Goal: Task Accomplishment & Management: Complete application form

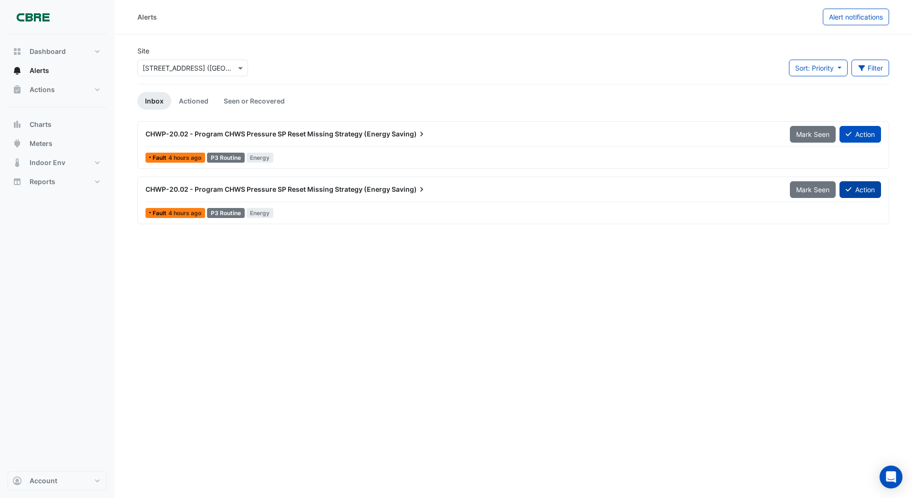
click at [856, 190] on button "Action" at bounding box center [861, 189] width 42 height 17
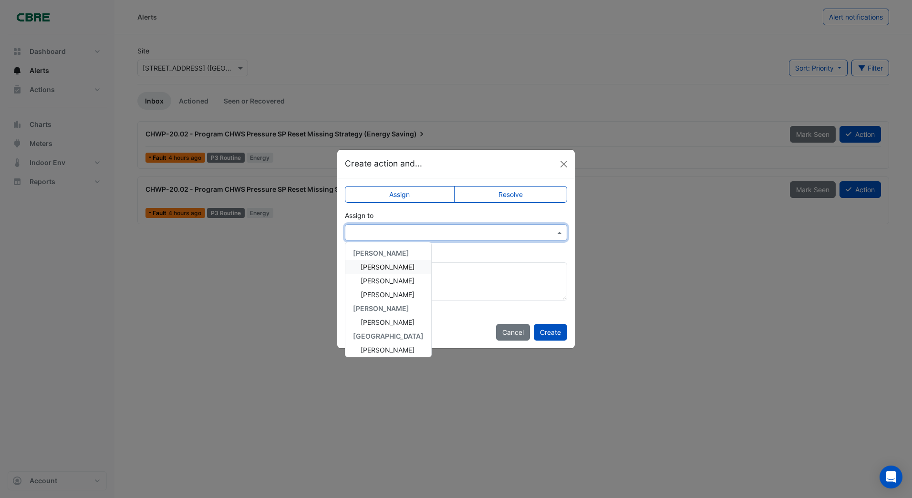
click at [377, 231] on input "text" at bounding box center [446, 233] width 193 height 10
click at [372, 323] on span "[PERSON_NAME]" at bounding box center [388, 322] width 54 height 8
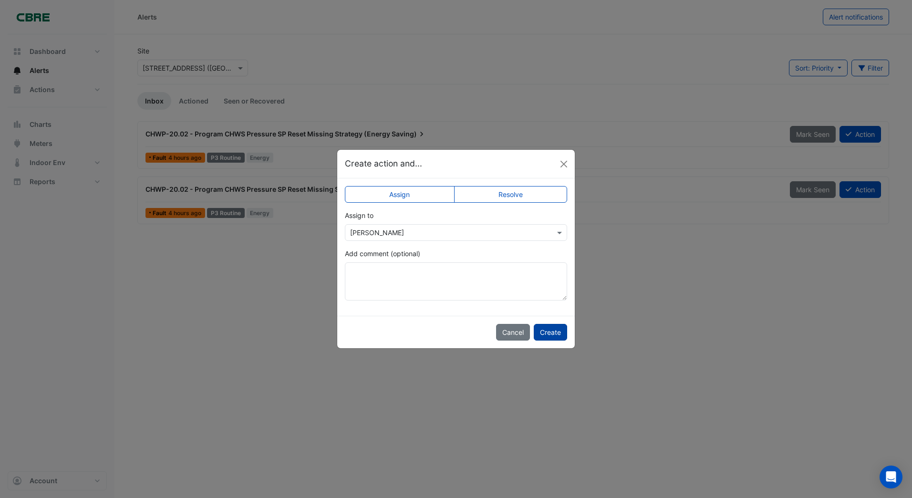
click at [554, 332] on button "Create" at bounding box center [550, 332] width 33 height 17
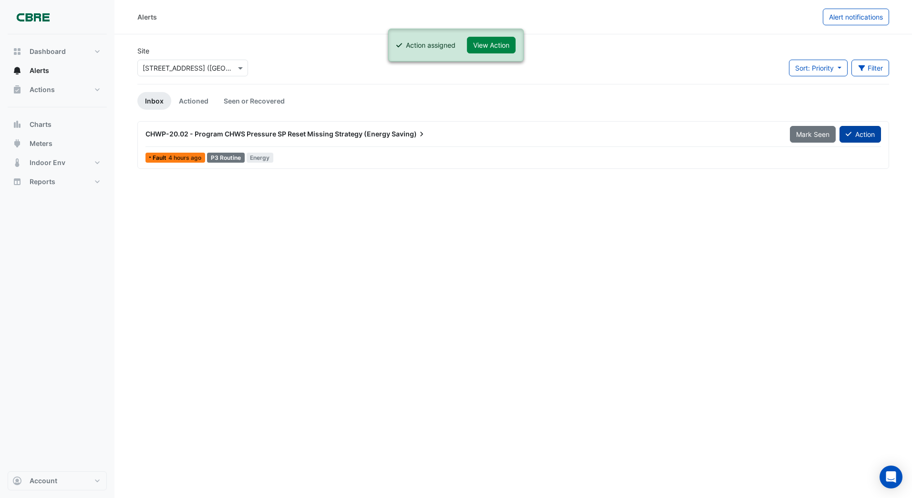
click at [853, 136] on button "Action" at bounding box center [861, 134] width 42 height 17
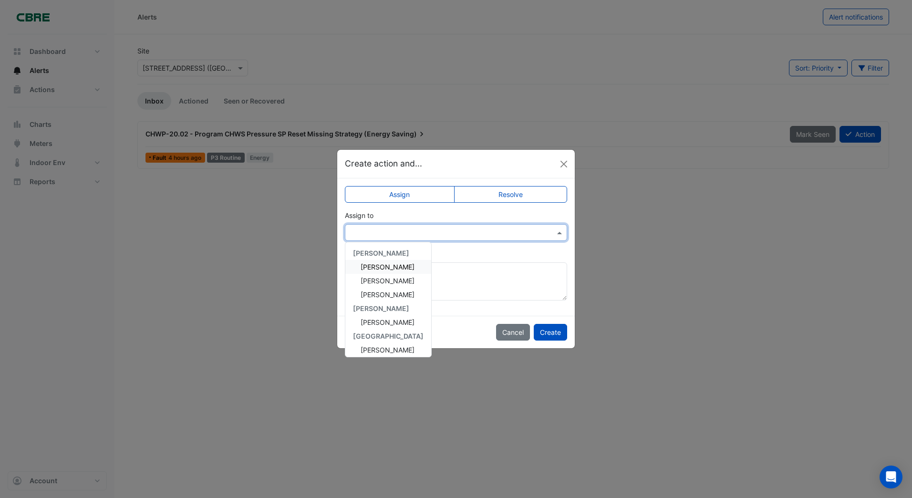
click at [376, 236] on input "text" at bounding box center [446, 233] width 193 height 10
click at [370, 321] on span "[PERSON_NAME]" at bounding box center [388, 322] width 54 height 8
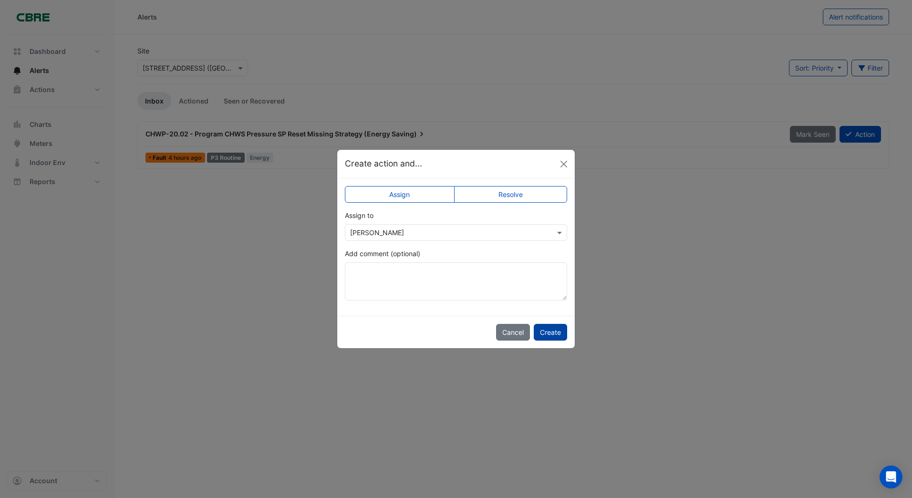
click at [552, 329] on button "Create" at bounding box center [550, 332] width 33 height 17
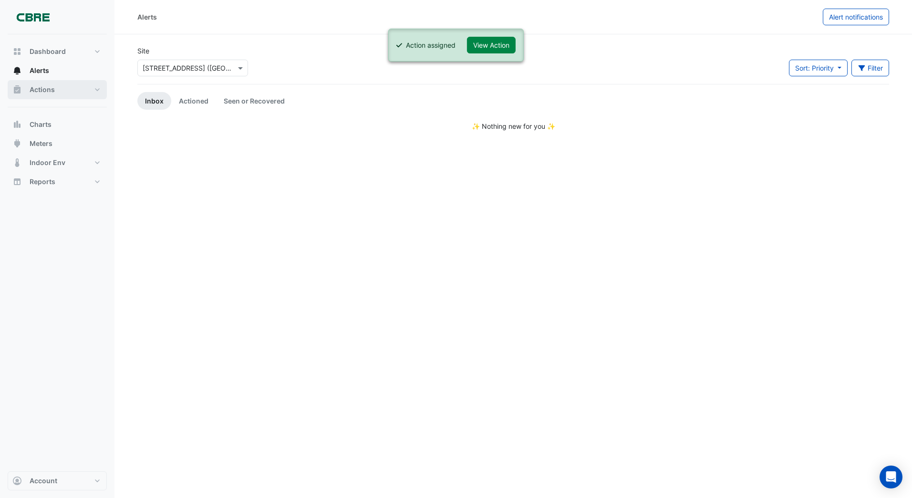
click at [35, 90] on span "Actions" at bounding box center [42, 90] width 25 height 10
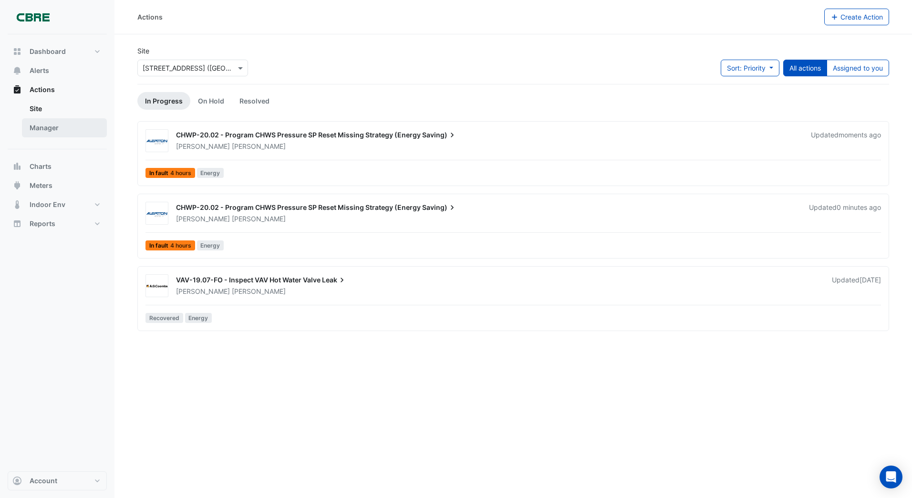
click at [68, 130] on link "Manager" at bounding box center [64, 127] width 85 height 19
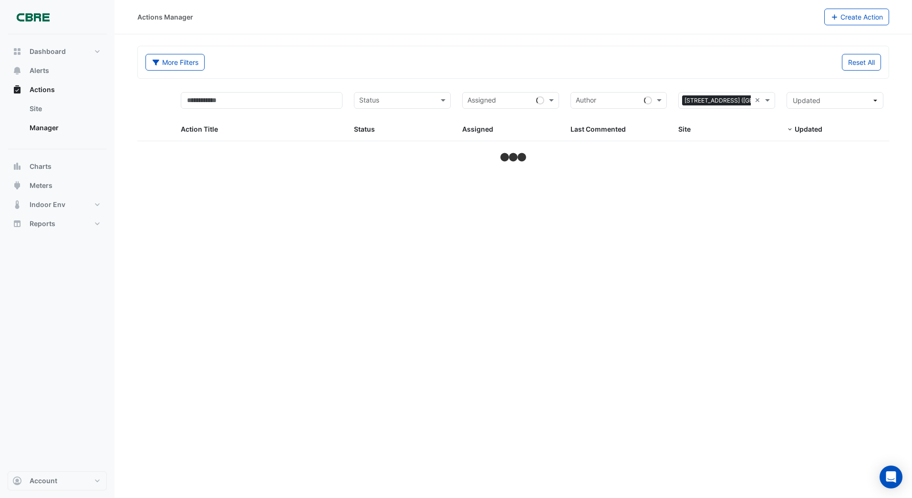
select select "***"
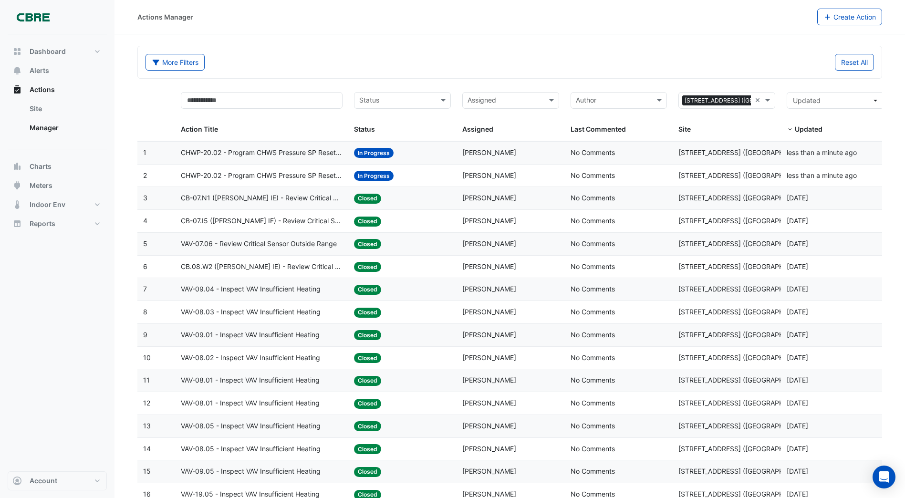
click at [273, 176] on span "CHWP-20.02 - Program CHWS Pressure SP Reset Missing Strategy (Energy Saving)" at bounding box center [262, 175] width 162 height 11
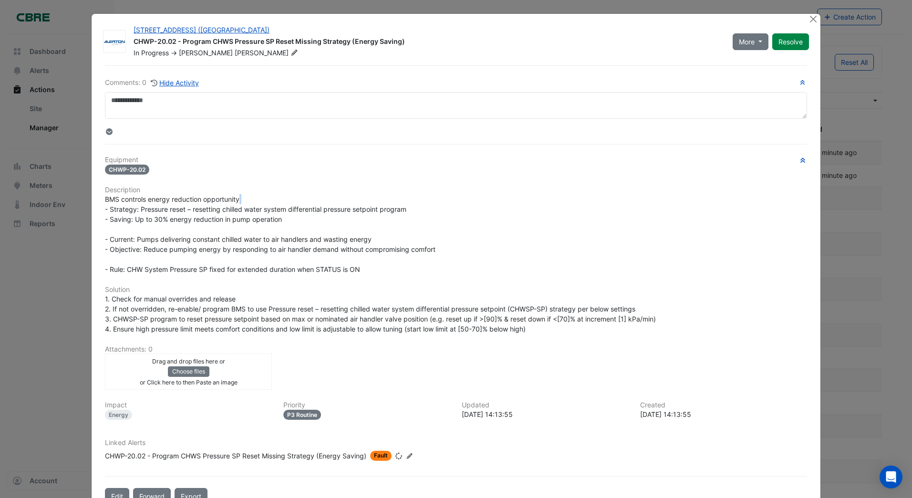
click at [273, 176] on div "Equipment CHWP-20.02 Description BMS controls energy reduction opportunity - St…" at bounding box center [456, 312] width 702 height 313
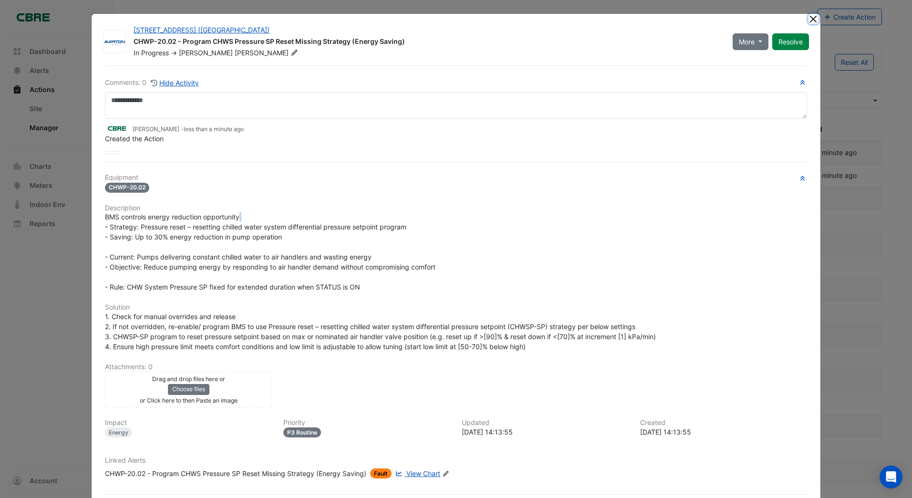
click at [809, 19] on button "Close" at bounding box center [814, 19] width 10 height 10
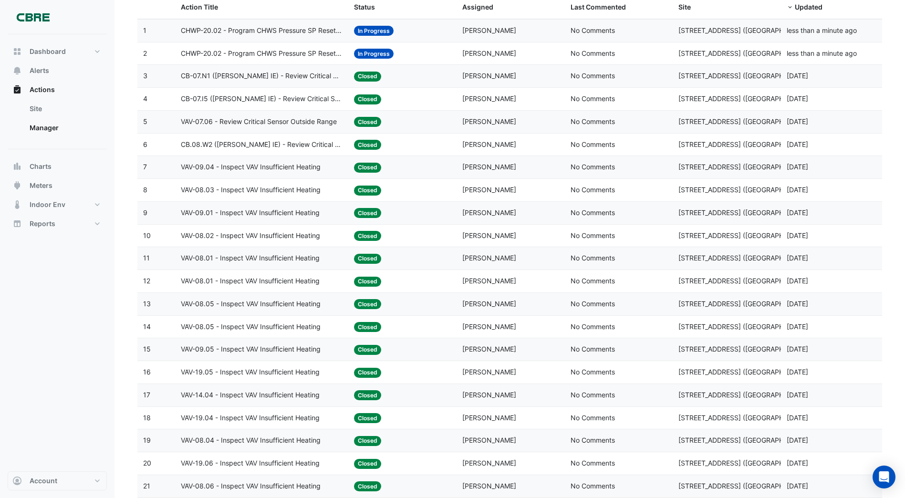
scroll to position [48, 0]
